Goal: Task Accomplishment & Management: Manage account settings

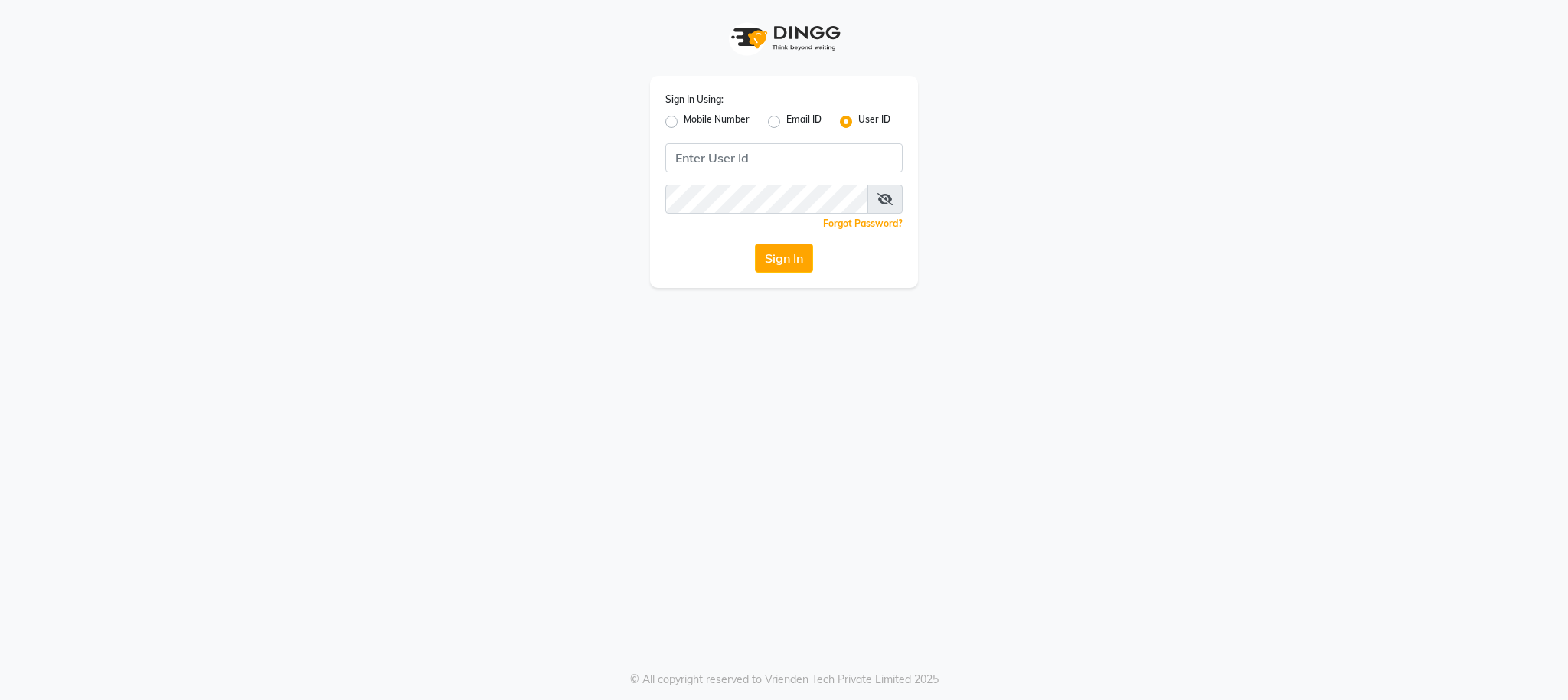
drag, startPoint x: 0, startPoint y: 0, endPoint x: 672, endPoint y: 123, distance: 683.2
click at [684, 122] on label "Mobile Number" at bounding box center [717, 122] width 66 height 19
click at [684, 122] on input "Mobile Number" at bounding box center [689, 118] width 10 height 10
radio input "true"
radio input "false"
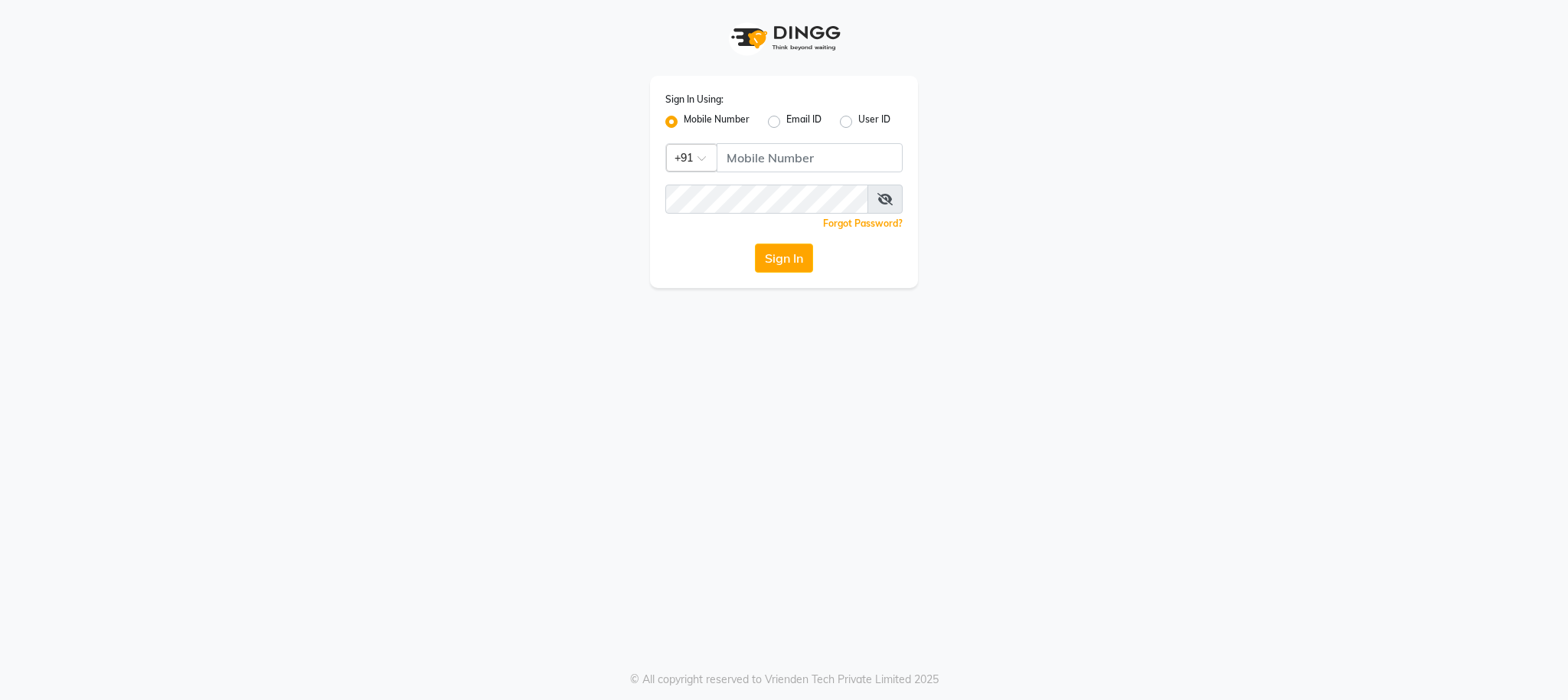
click at [697, 163] on div at bounding box center [692, 156] width 50 height 16
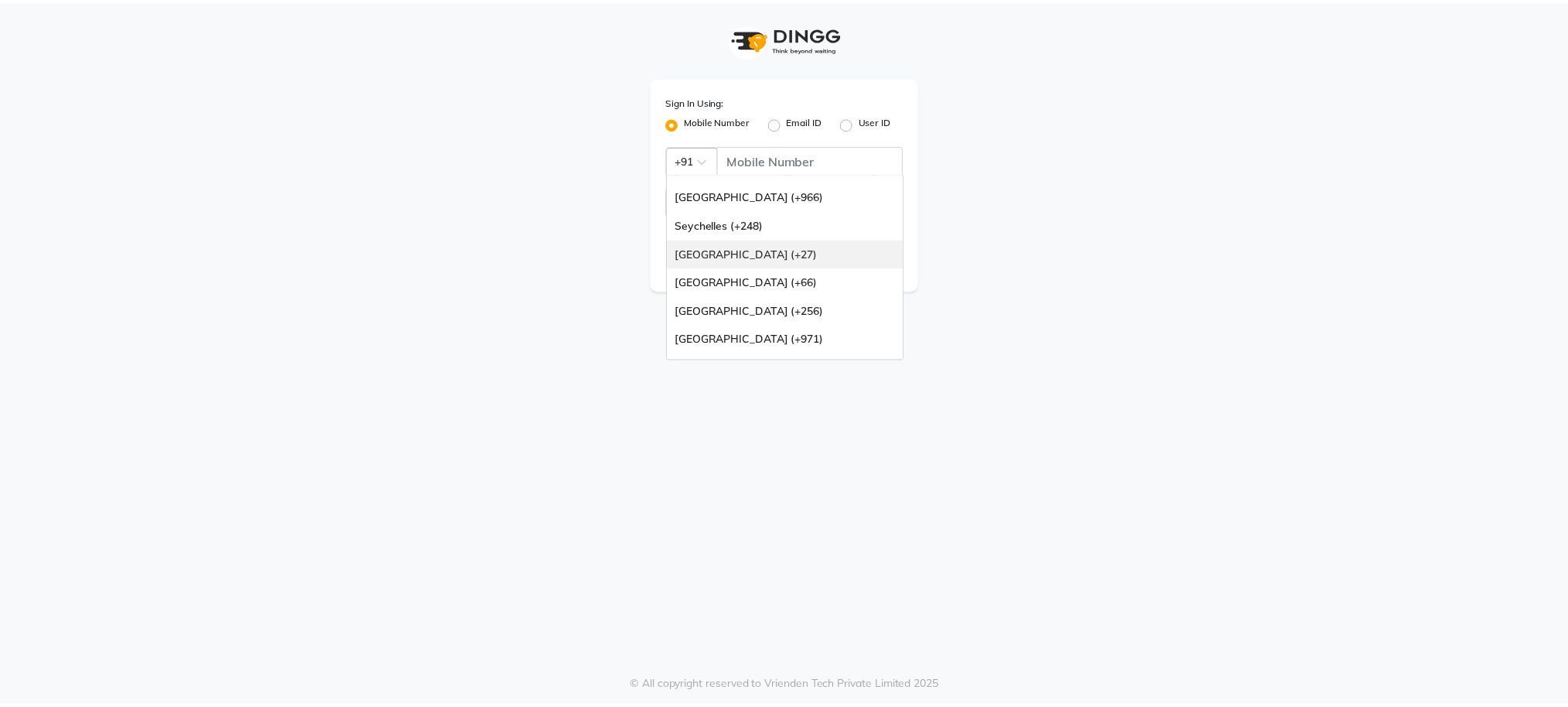
scroll to position [386, 0]
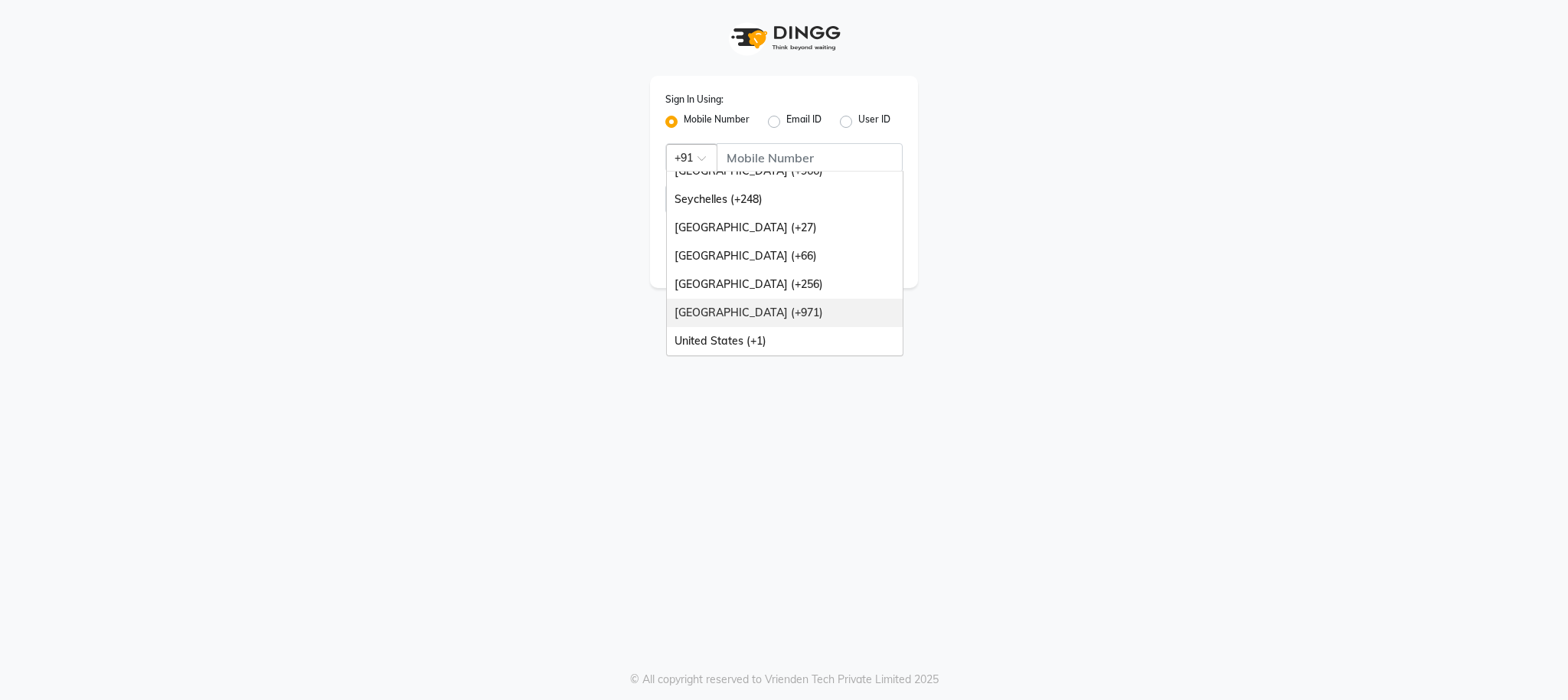
click at [742, 314] on div "[GEOGRAPHIC_DATA] (+971)" at bounding box center [785, 312] width 236 height 28
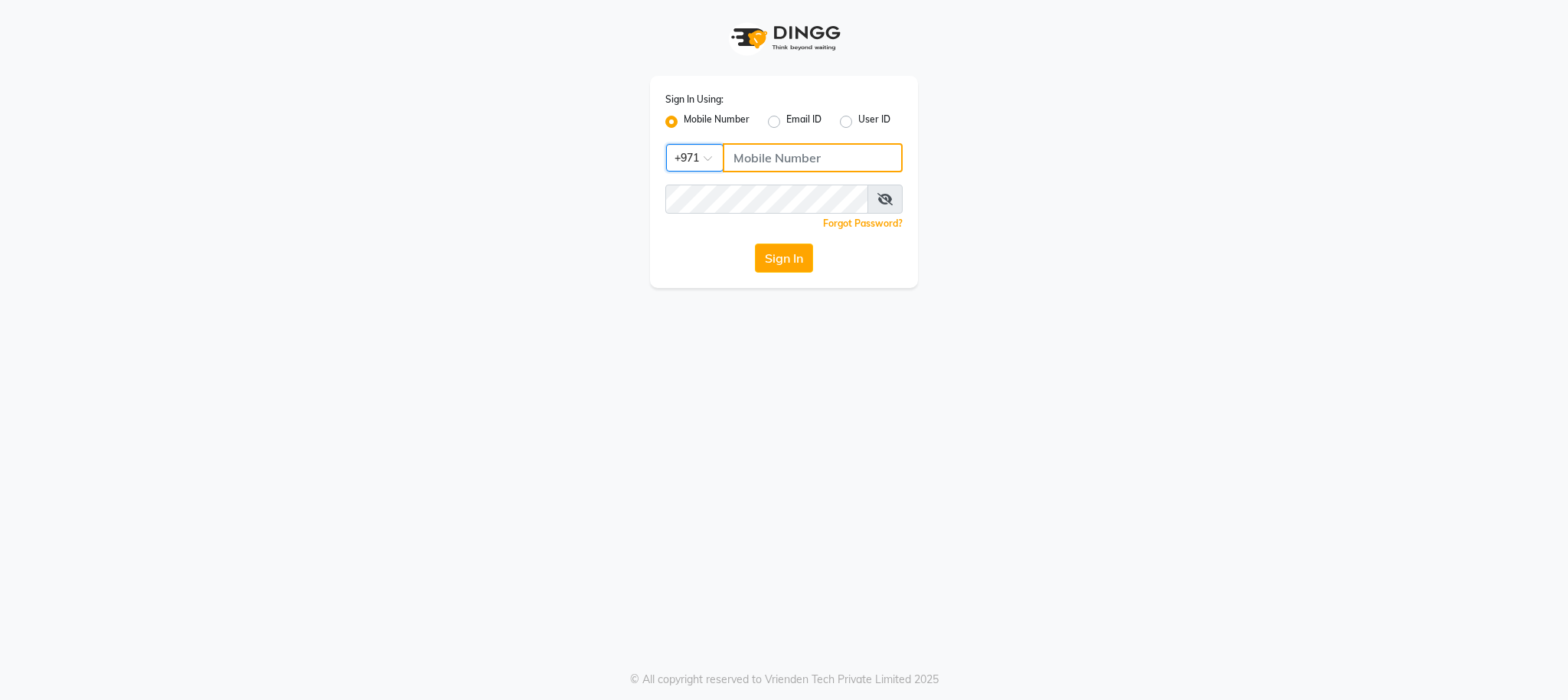
click at [773, 164] on input "Username" at bounding box center [813, 157] width 180 height 29
type input "501893432"
click at [582, 443] on div "Sign In Using: Mobile Number Email ID User ID Country Code × [PHONE_NUMBER] Rem…" at bounding box center [784, 350] width 1568 height 700
click at [790, 261] on button "Sign In" at bounding box center [784, 258] width 58 height 29
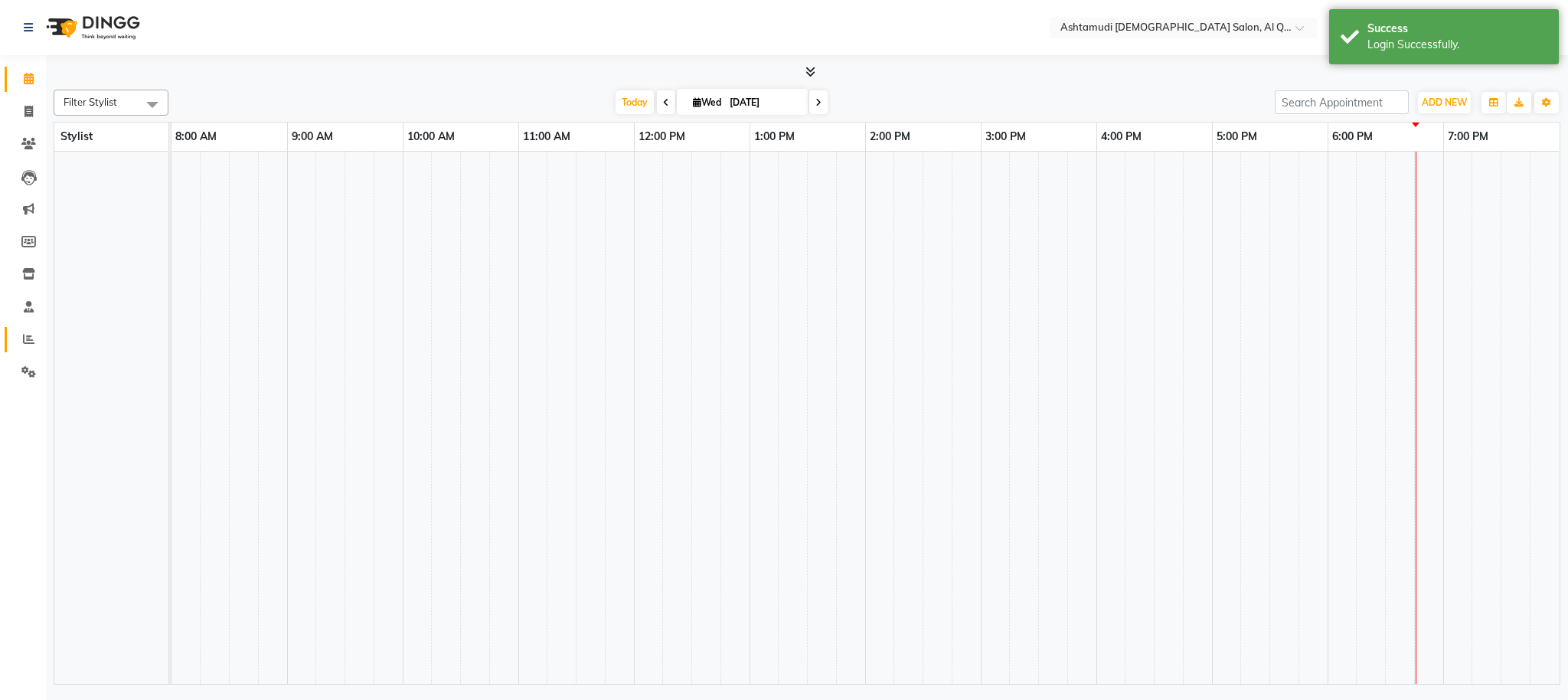
click at [25, 335] on icon at bounding box center [29, 339] width 12 height 12
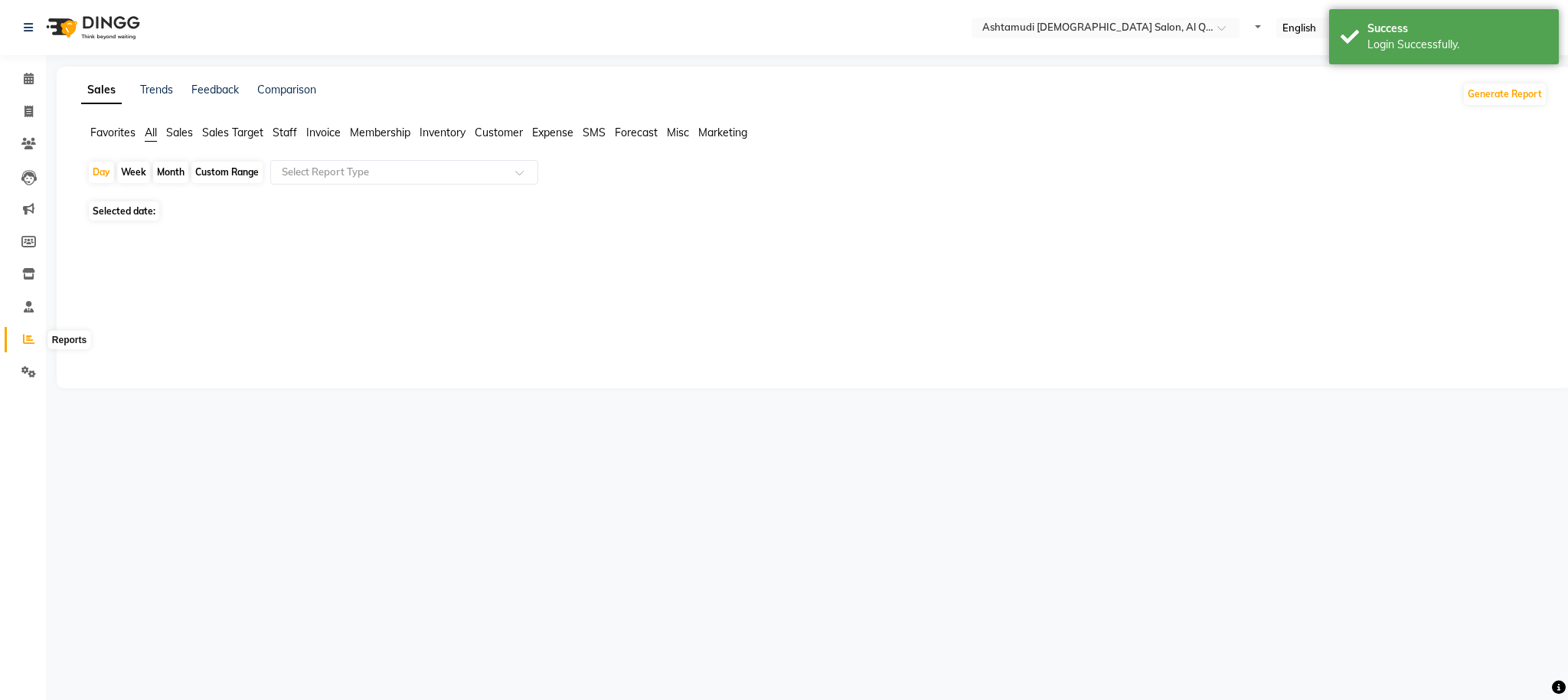
select select "en"
click at [229, 174] on div "Custom Range" at bounding box center [227, 173] width 71 height 21
select select "9"
select select "2025"
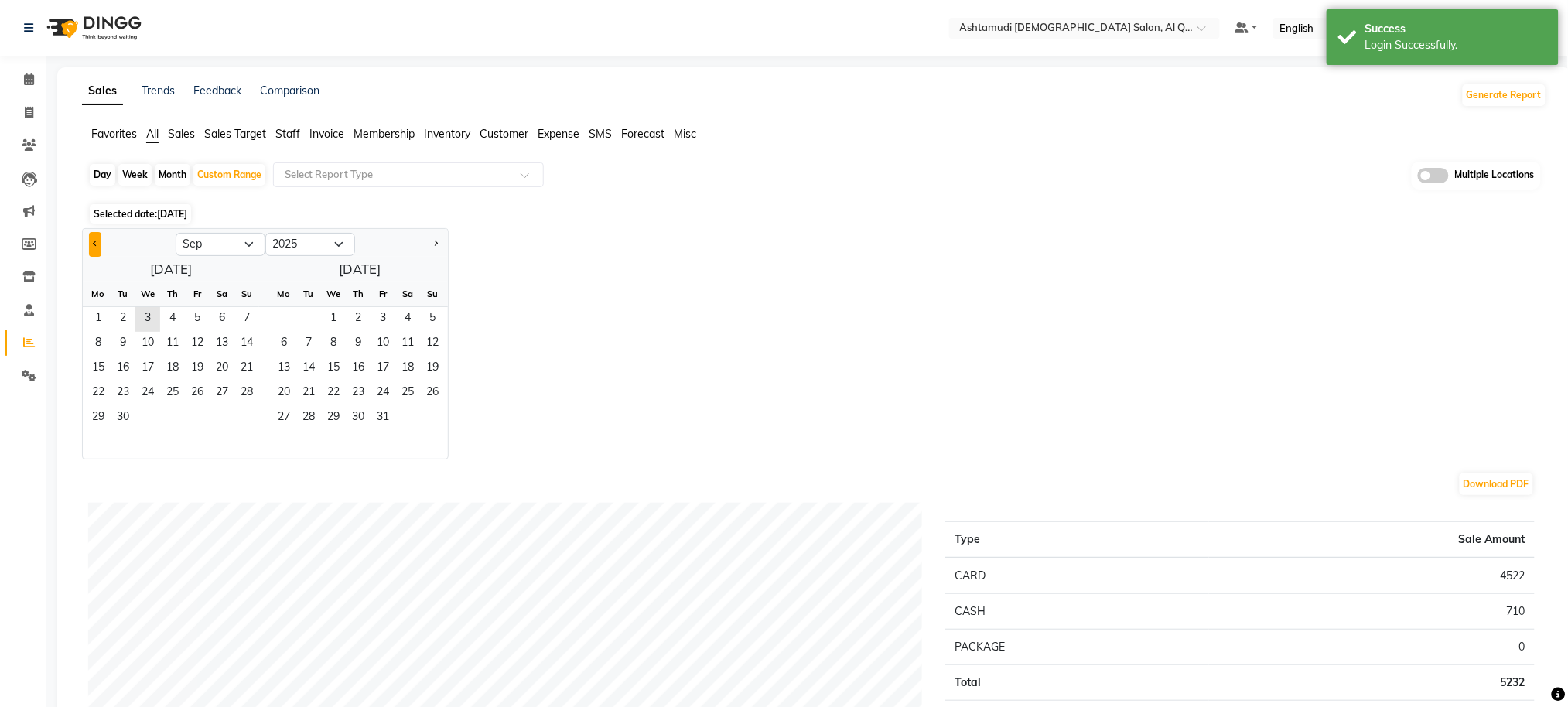
click at [94, 249] on button "Previous month" at bounding box center [95, 244] width 12 height 25
select select "8"
click at [189, 319] on span "1" at bounding box center [197, 319] width 25 height 25
click at [242, 427] on span "31" at bounding box center [246, 418] width 25 height 25
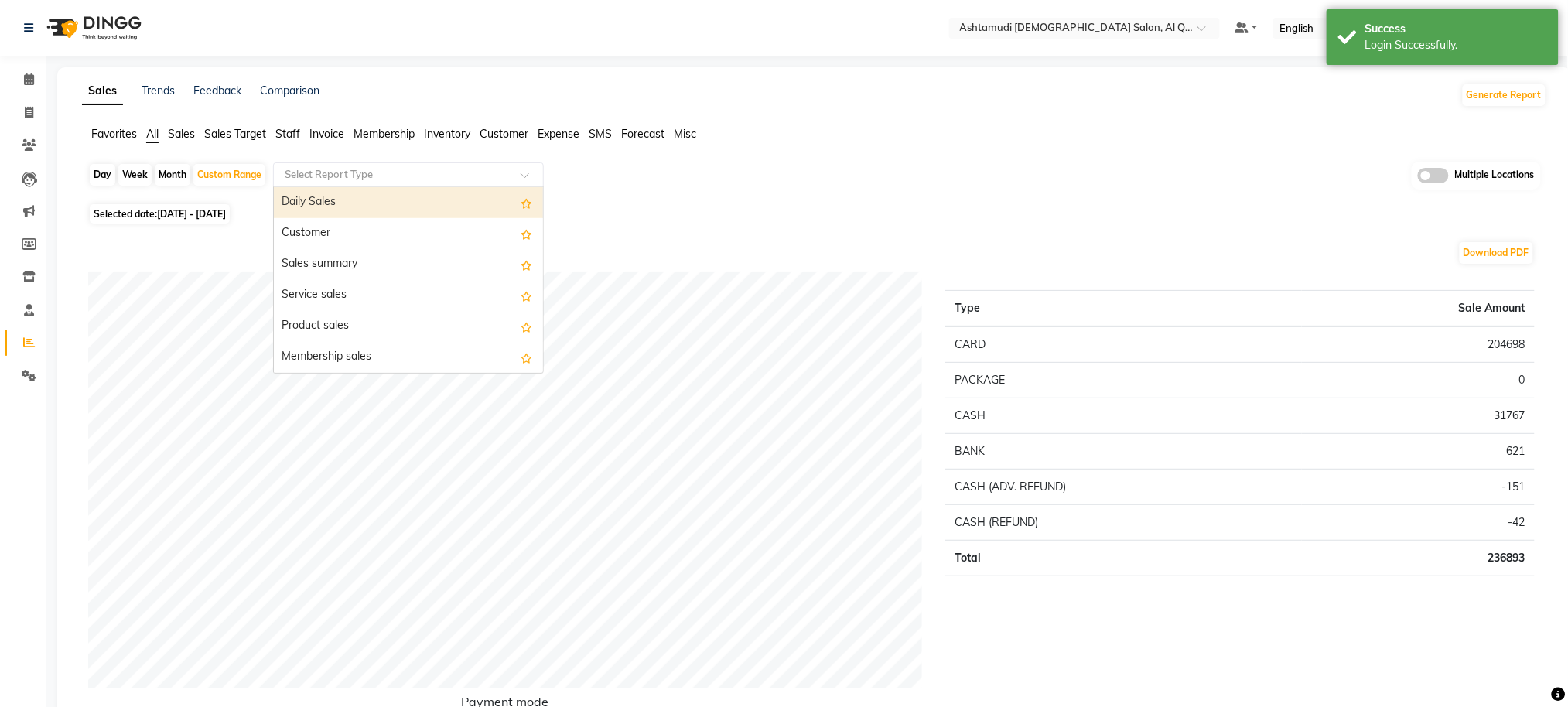
click at [417, 174] on input "text" at bounding box center [393, 174] width 222 height 15
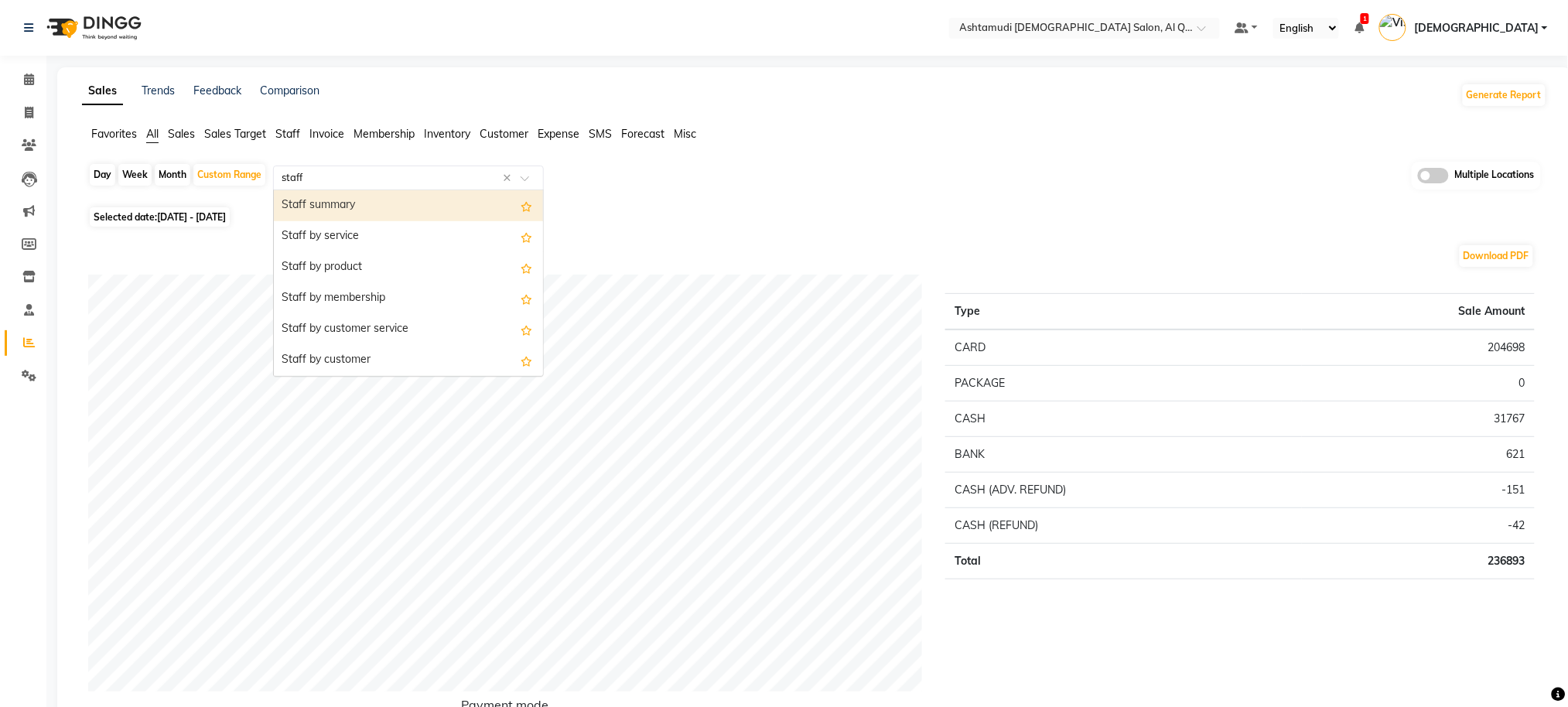
type input "staff c"
click at [391, 201] on div "Staff combined summary" at bounding box center [408, 205] width 269 height 31
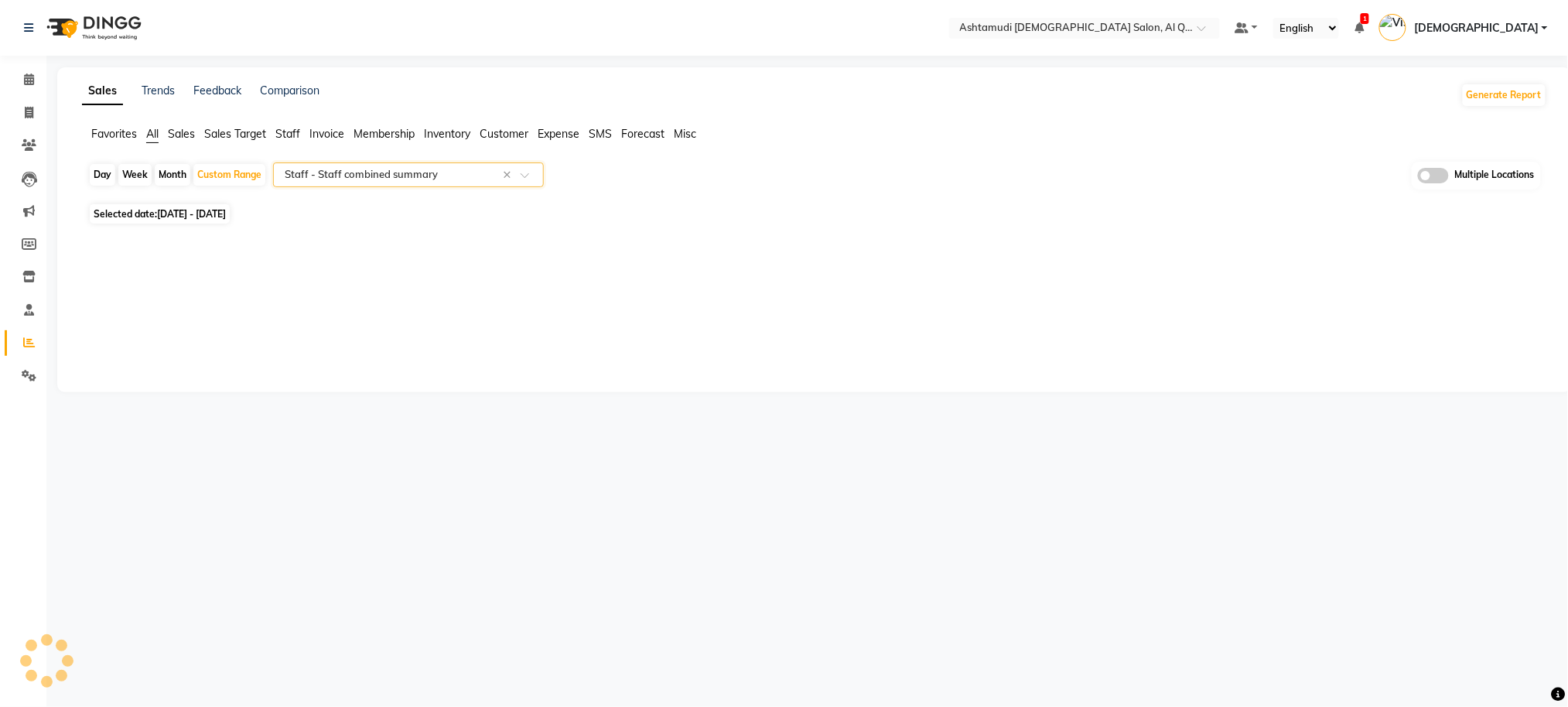
select select "full_report"
select select "csv"
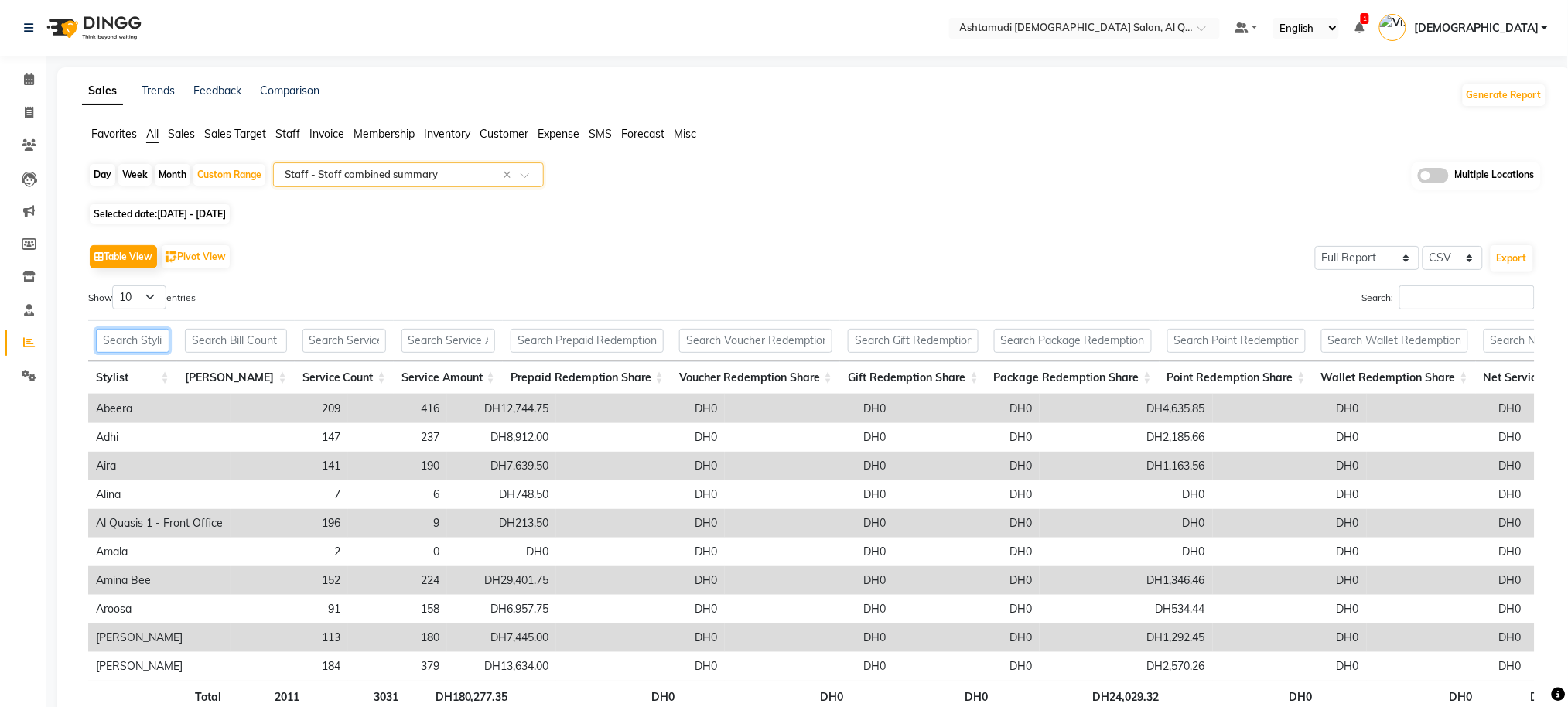
click at [169, 344] on input "text" at bounding box center [133, 340] width 74 height 24
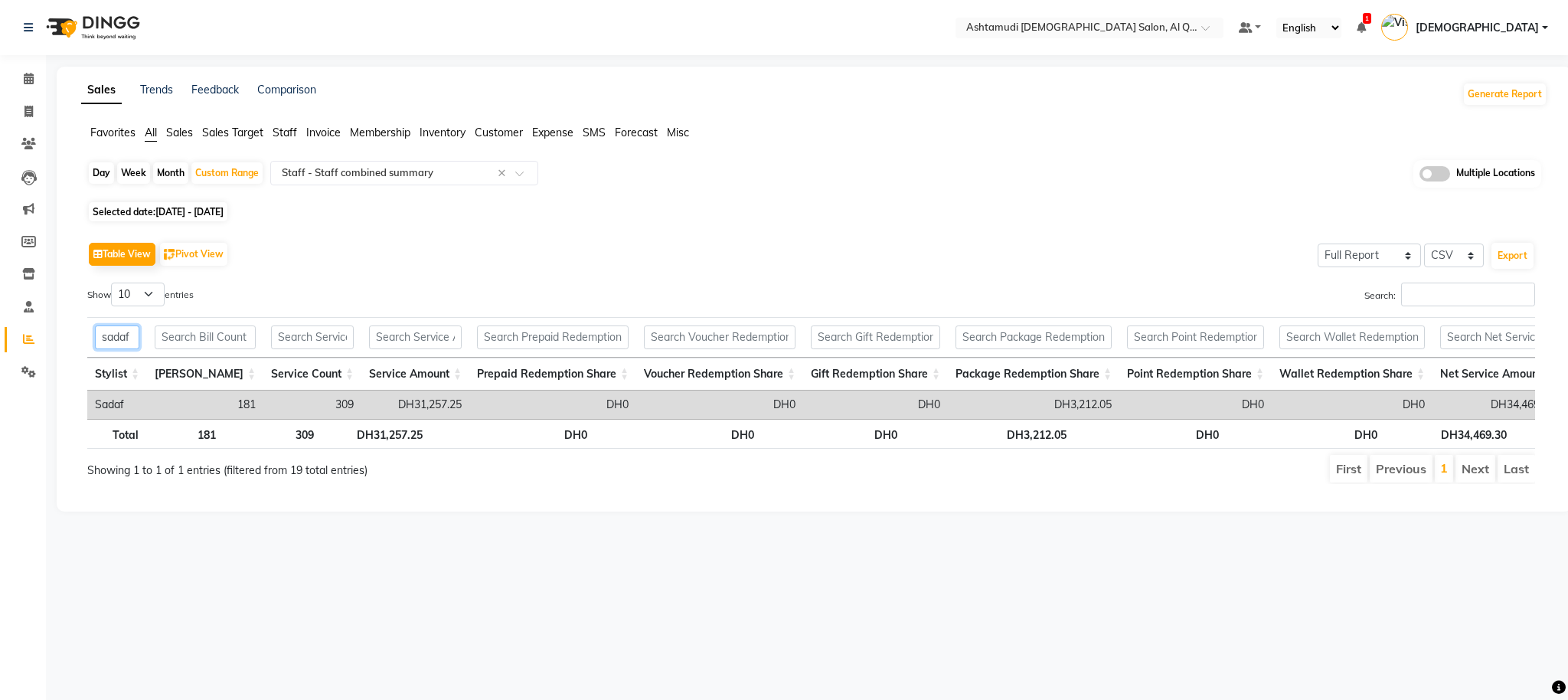
type input "sadaf"
drag, startPoint x: 428, startPoint y: 404, endPoint x: 348, endPoint y: 408, distance: 80.1
click at [362, 408] on td "DH31,257.25" at bounding box center [416, 404] width 108 height 28
click at [571, 593] on div "Select Location × Ashtamudi [DEMOGRAPHIC_DATA] Salon, Al Qusais 1 Default Panel…" at bounding box center [784, 350] width 1568 height 700
click at [27, 308] on icon at bounding box center [29, 306] width 10 height 12
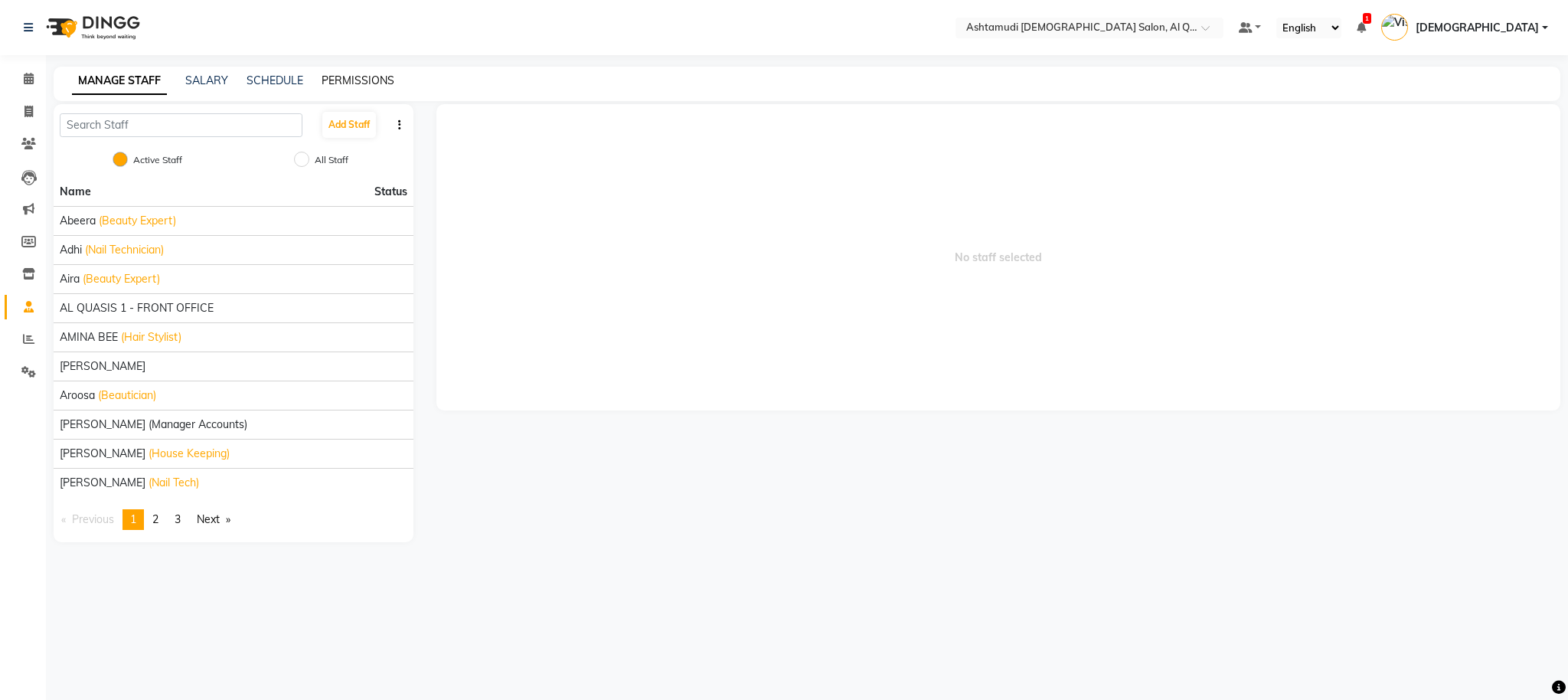
click at [383, 80] on link "PERMISSIONS" at bounding box center [358, 80] width 73 height 14
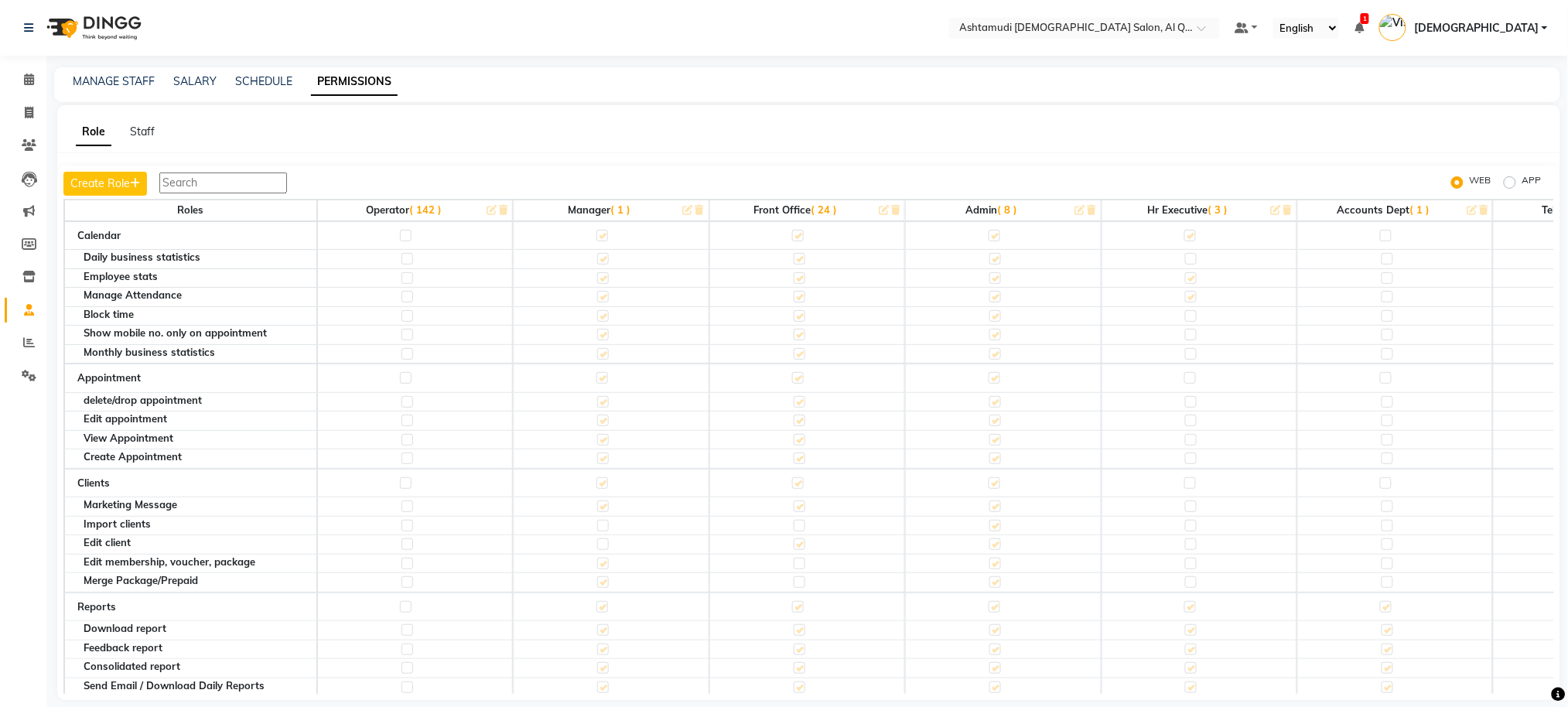
click at [824, 213] on span "( 24 )" at bounding box center [824, 209] width 27 height 12
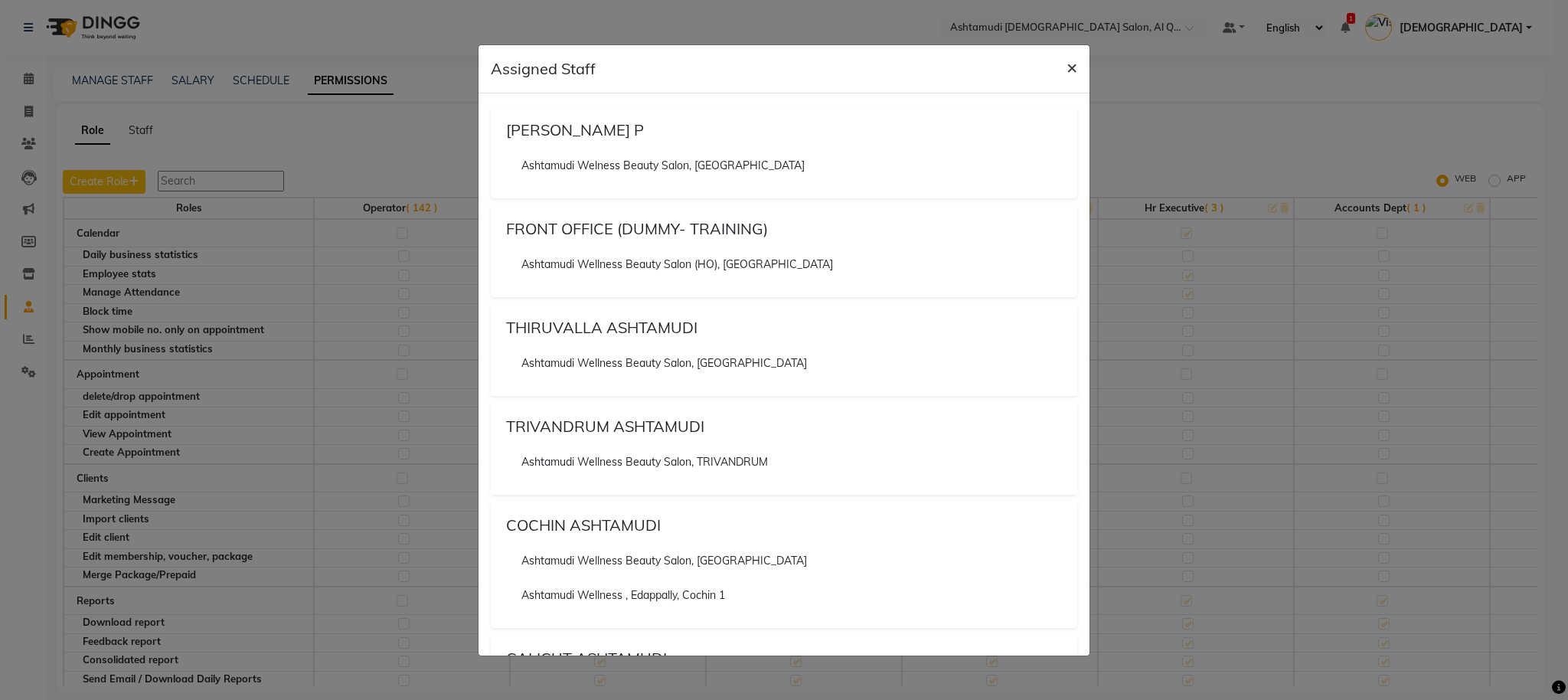
click at [1068, 63] on span "×" at bounding box center [1072, 66] width 11 height 23
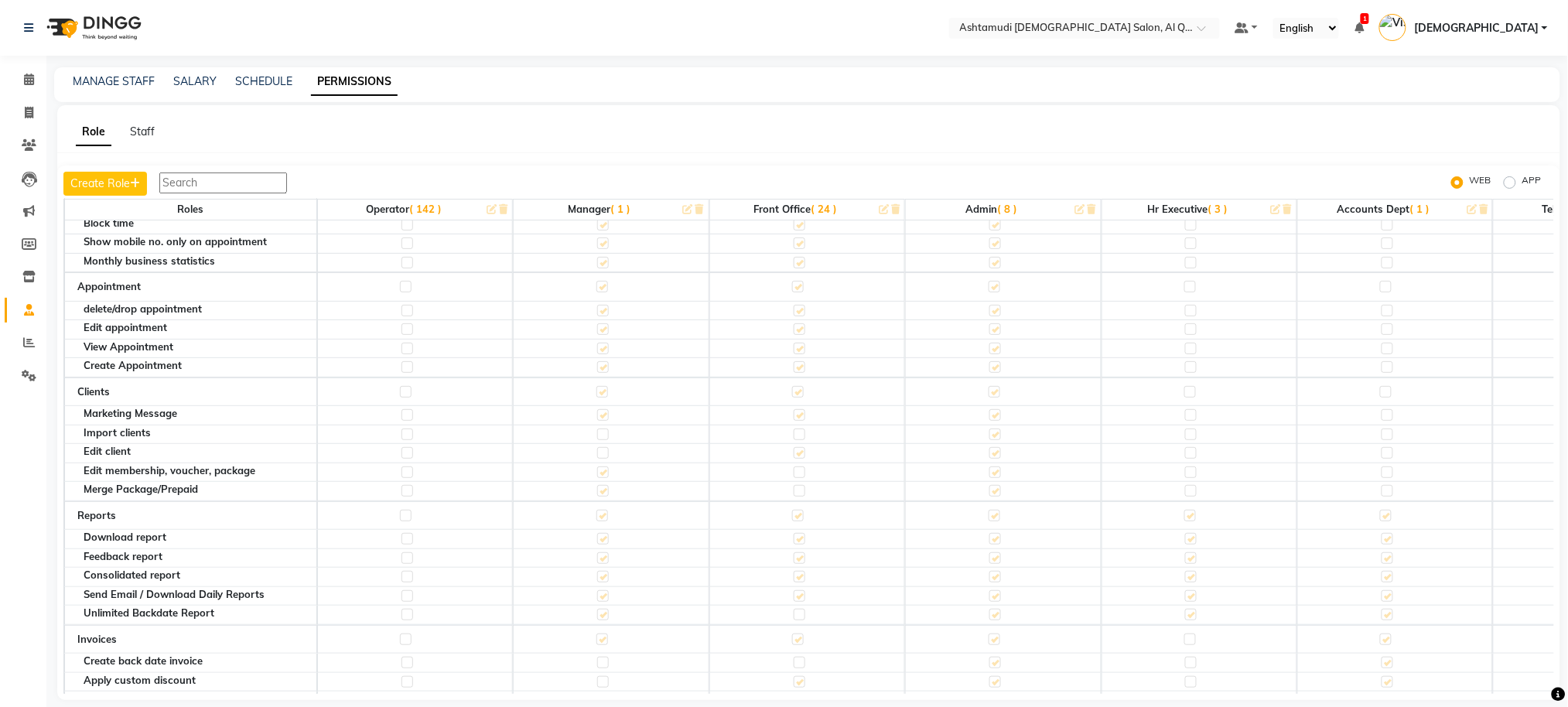
scroll to position [103, 0]
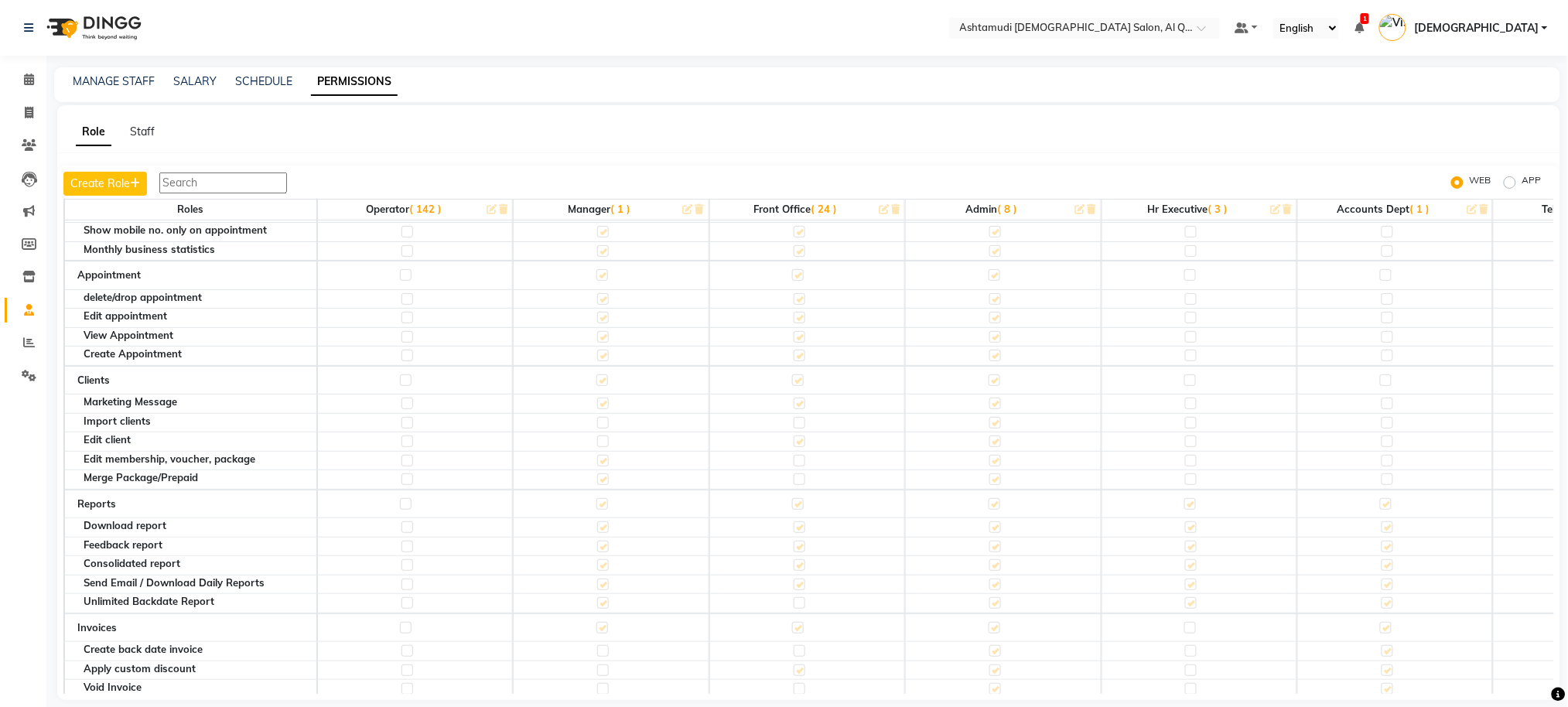
click at [1541, 30] on link "[DEMOGRAPHIC_DATA]" at bounding box center [1463, 28] width 169 height 26
